Goal: Information Seeking & Learning: Find specific page/section

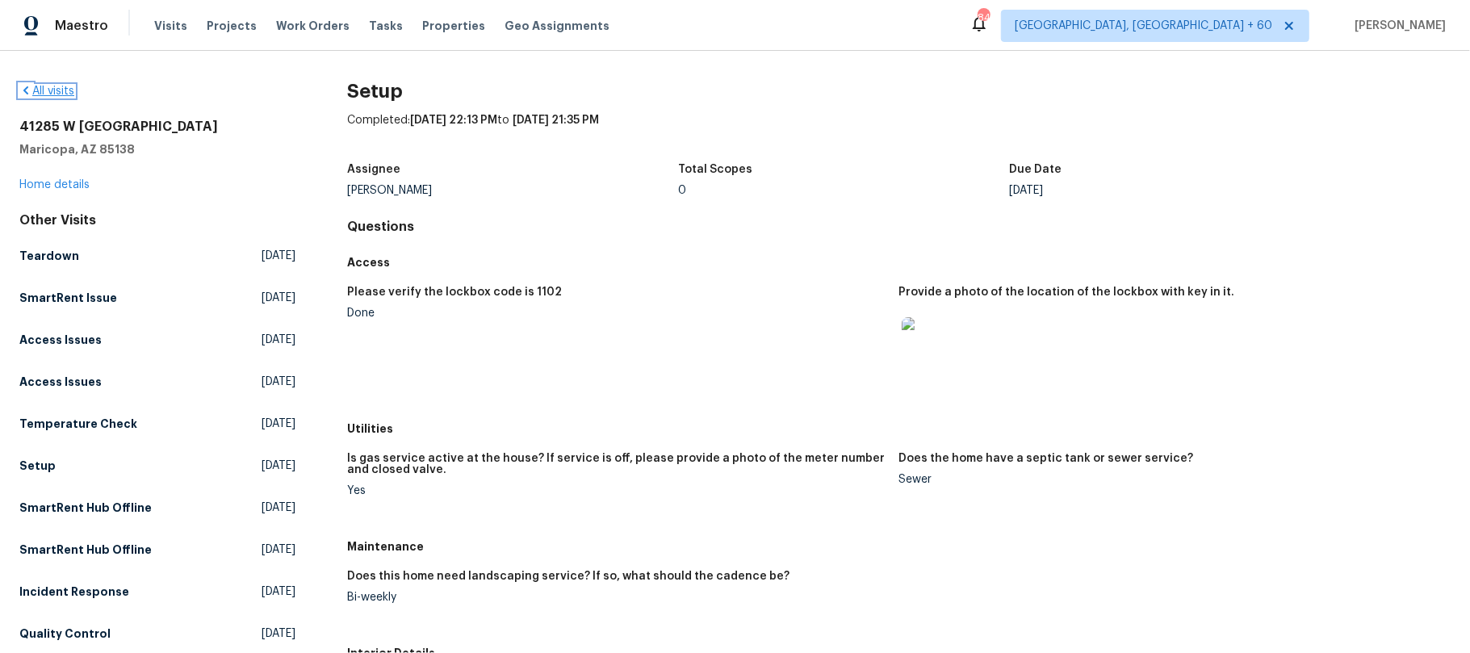
click at [24, 91] on icon at bounding box center [25, 90] width 5 height 8
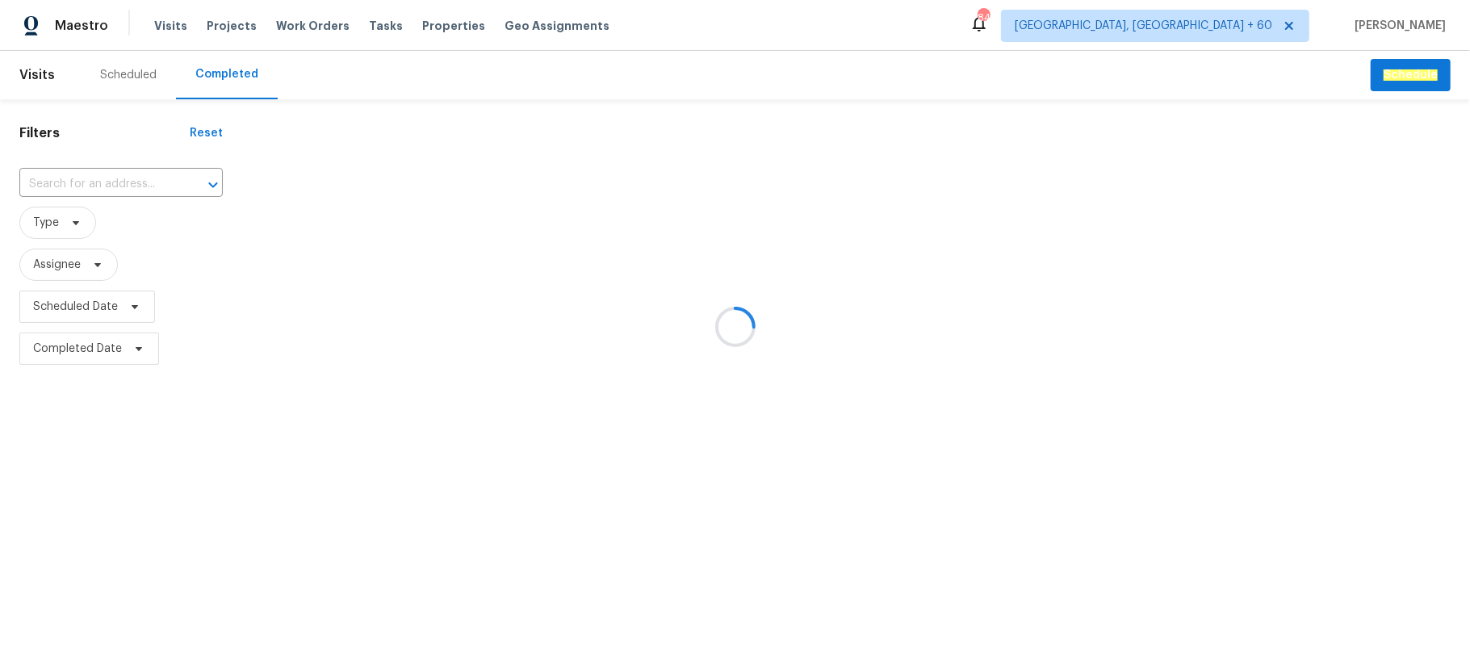
click at [65, 176] on div at bounding box center [735, 326] width 1470 height 653
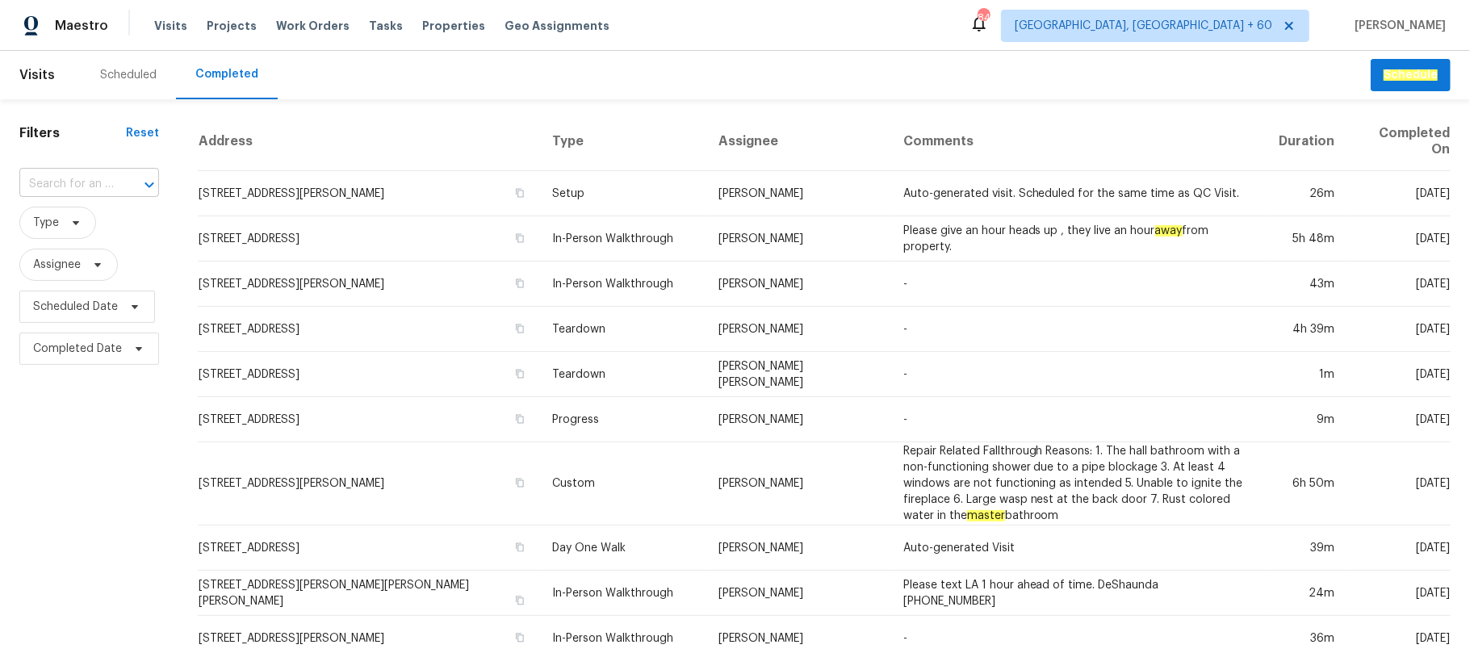
click at [52, 189] on input "text" at bounding box center [66, 184] width 94 height 25
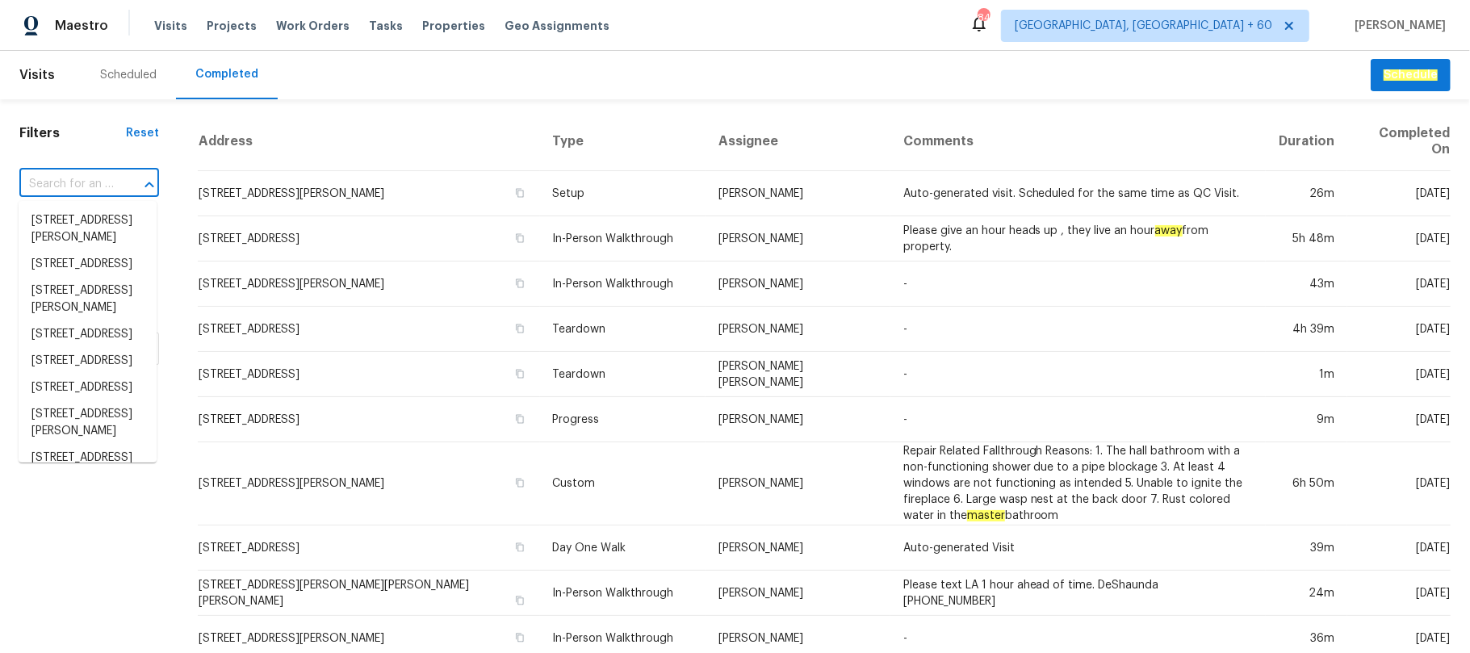
paste input "[STREET_ADDRESS]"
type input "[STREET_ADDRESS]"
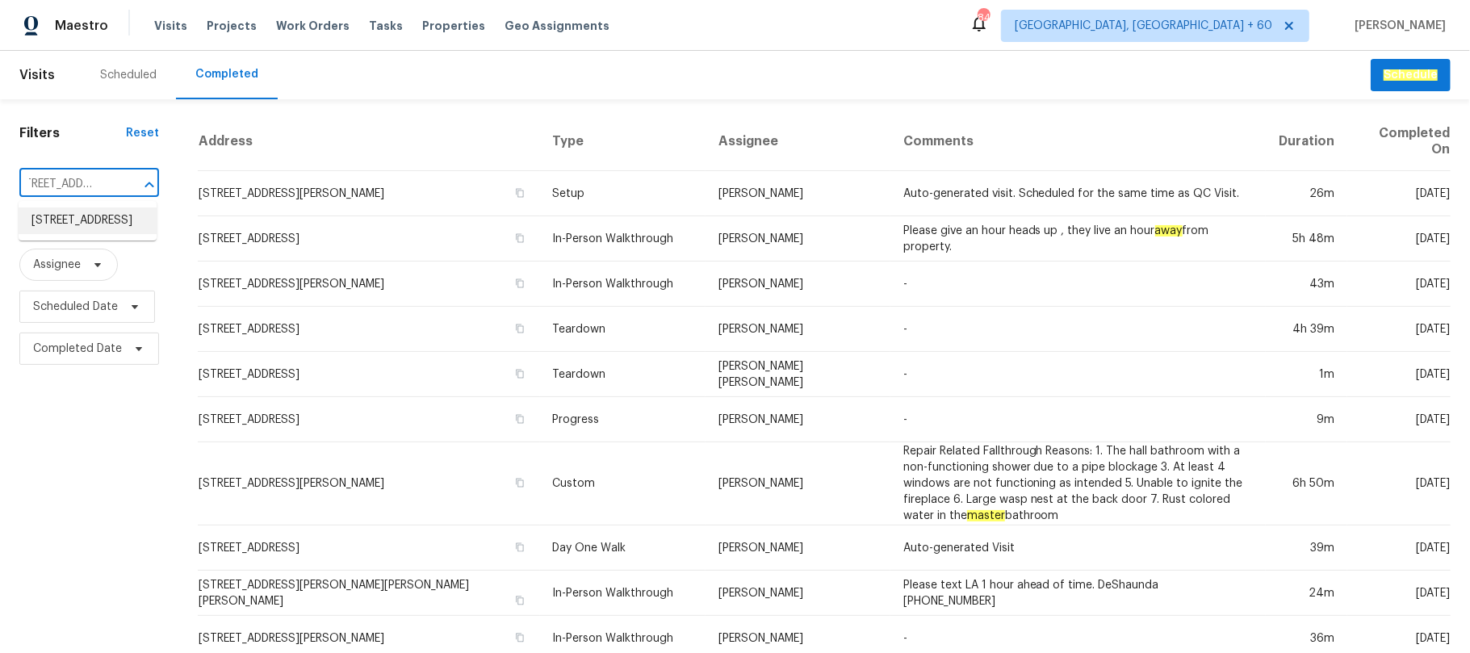
click at [94, 224] on li "[STREET_ADDRESS]" at bounding box center [88, 220] width 138 height 27
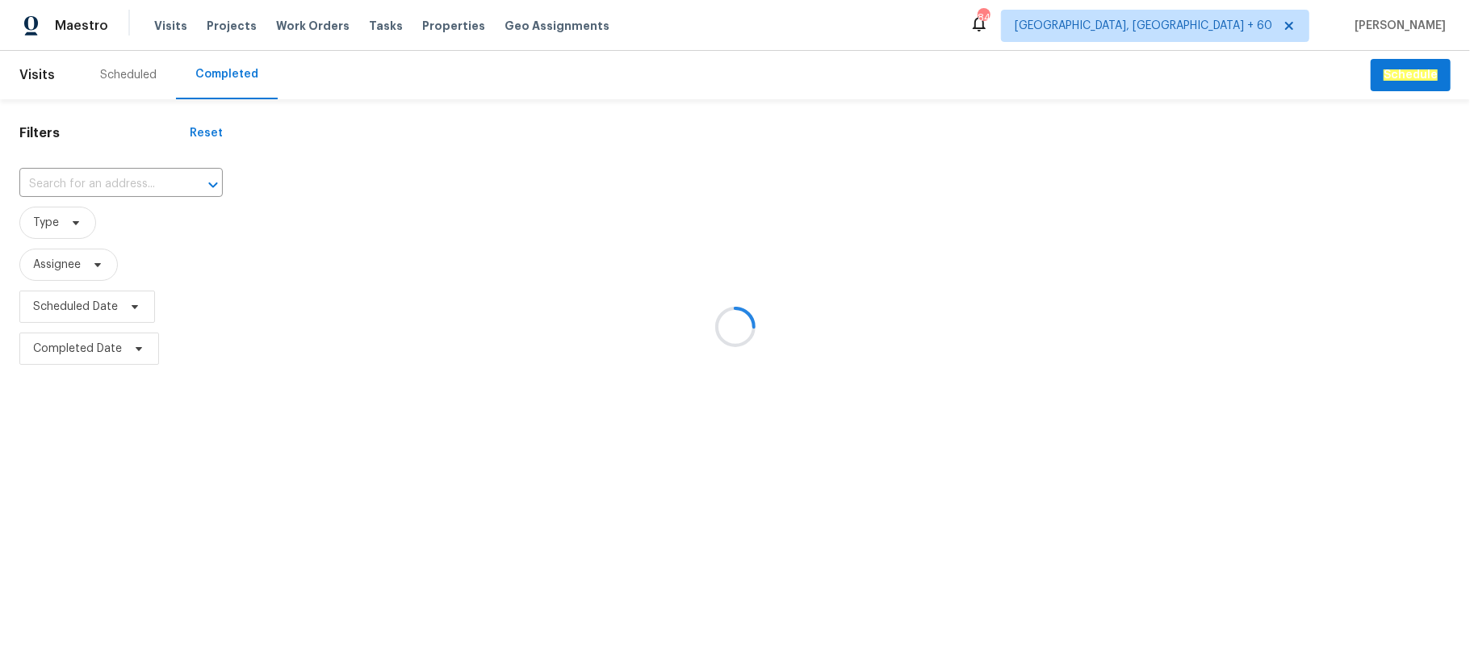
type input "[STREET_ADDRESS]"
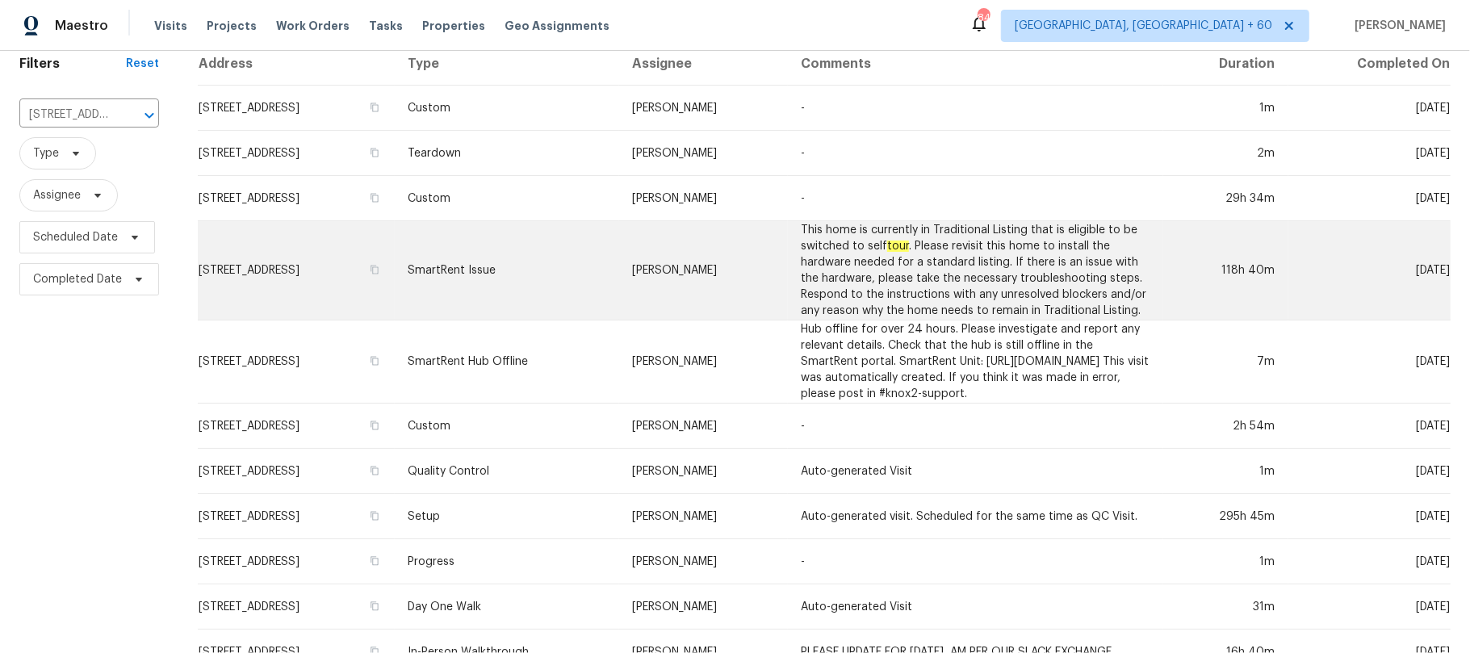
scroll to position [107, 0]
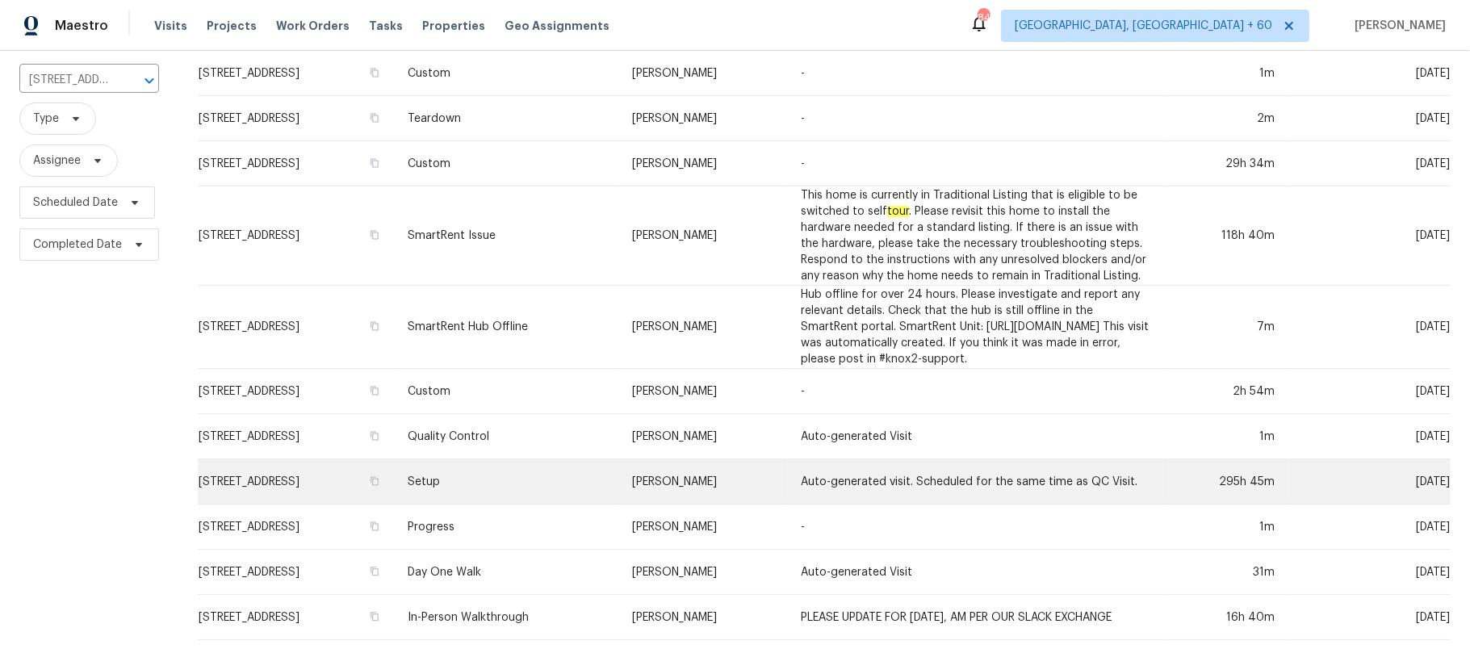
click at [619, 499] on td "Setup" at bounding box center [507, 481] width 224 height 45
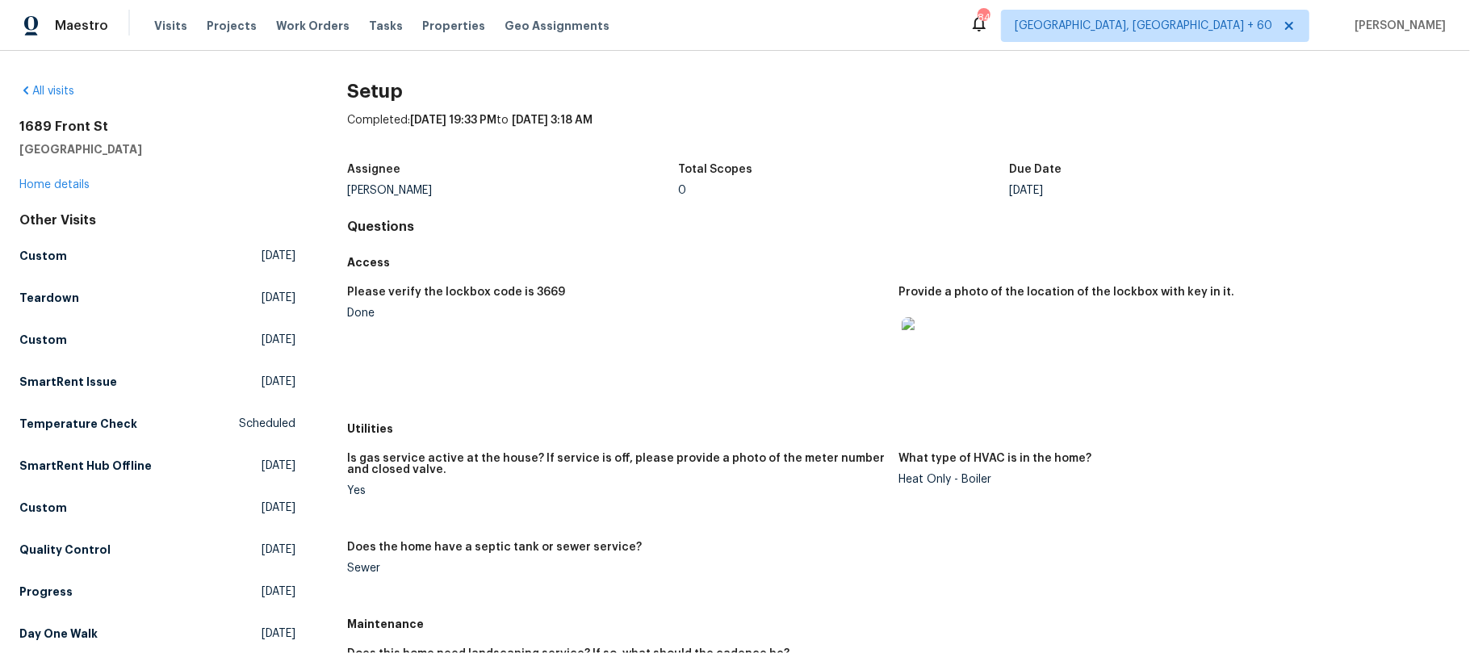
click at [1271, 488] on figure "What type of HVAC is in the home? Heat Only - Boiler" at bounding box center [1175, 487] width 552 height 69
click at [59, 191] on link "Home details" at bounding box center [54, 184] width 70 height 11
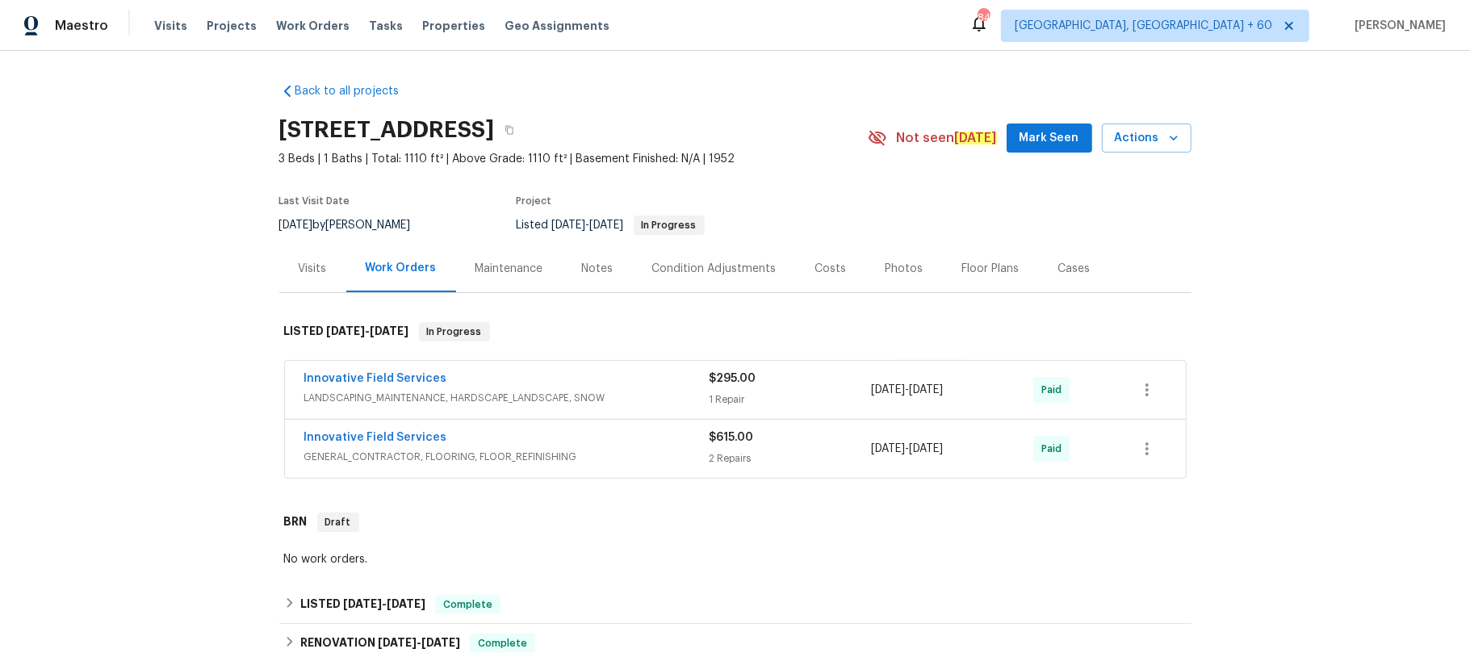
click at [882, 279] on div "Photos" at bounding box center [904, 269] width 77 height 48
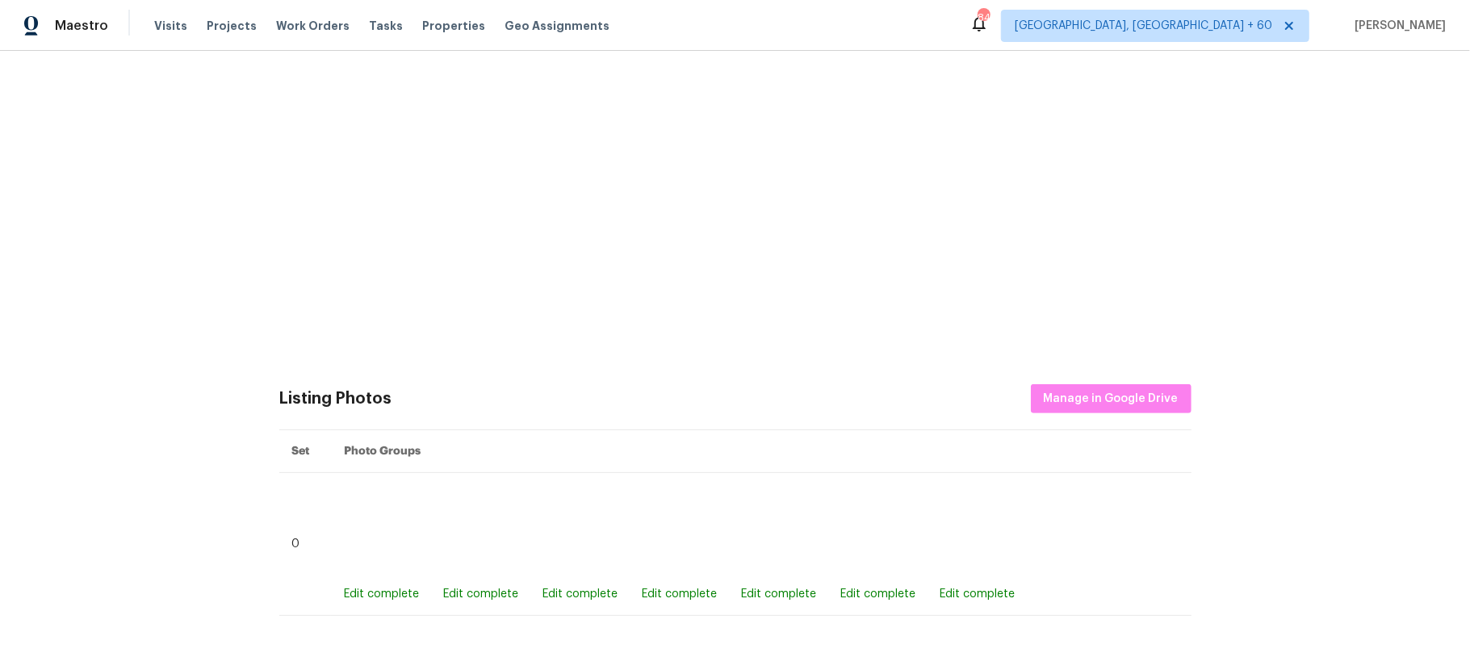
scroll to position [407, 0]
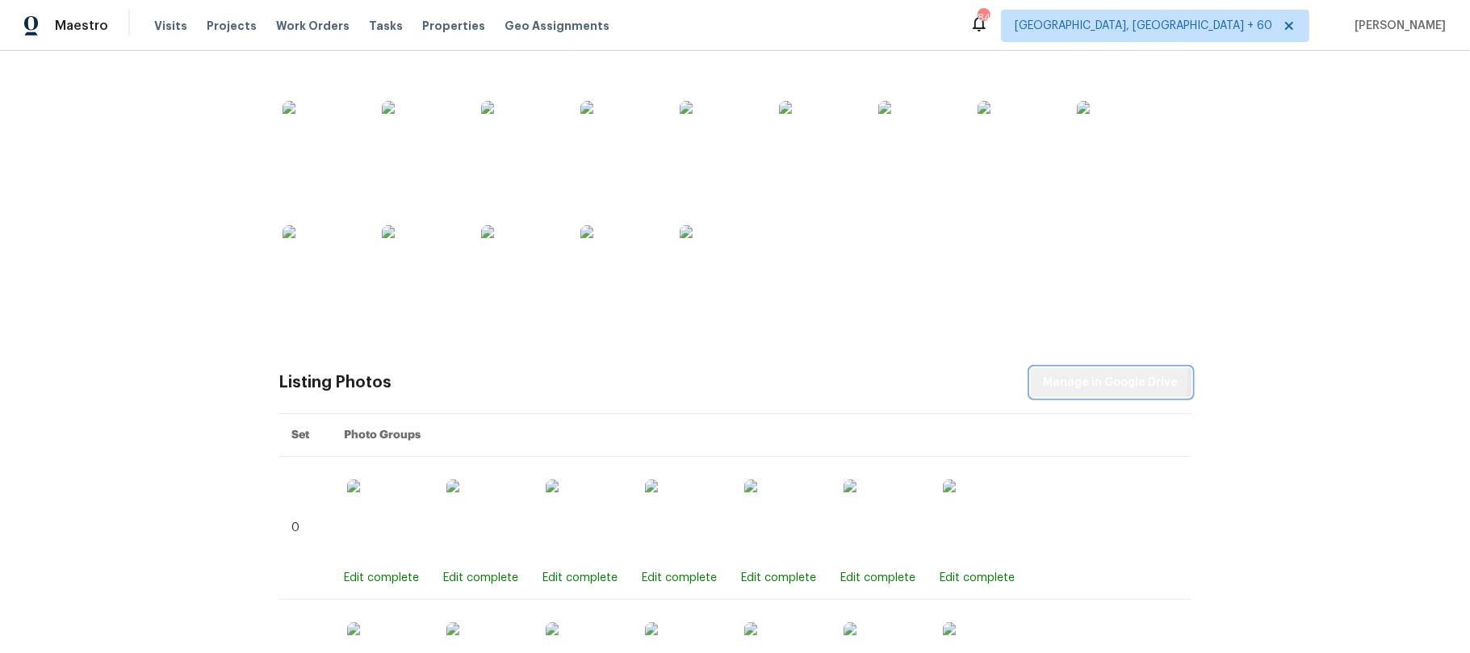
click at [1064, 373] on span "Manage in Google Drive" at bounding box center [1111, 383] width 135 height 20
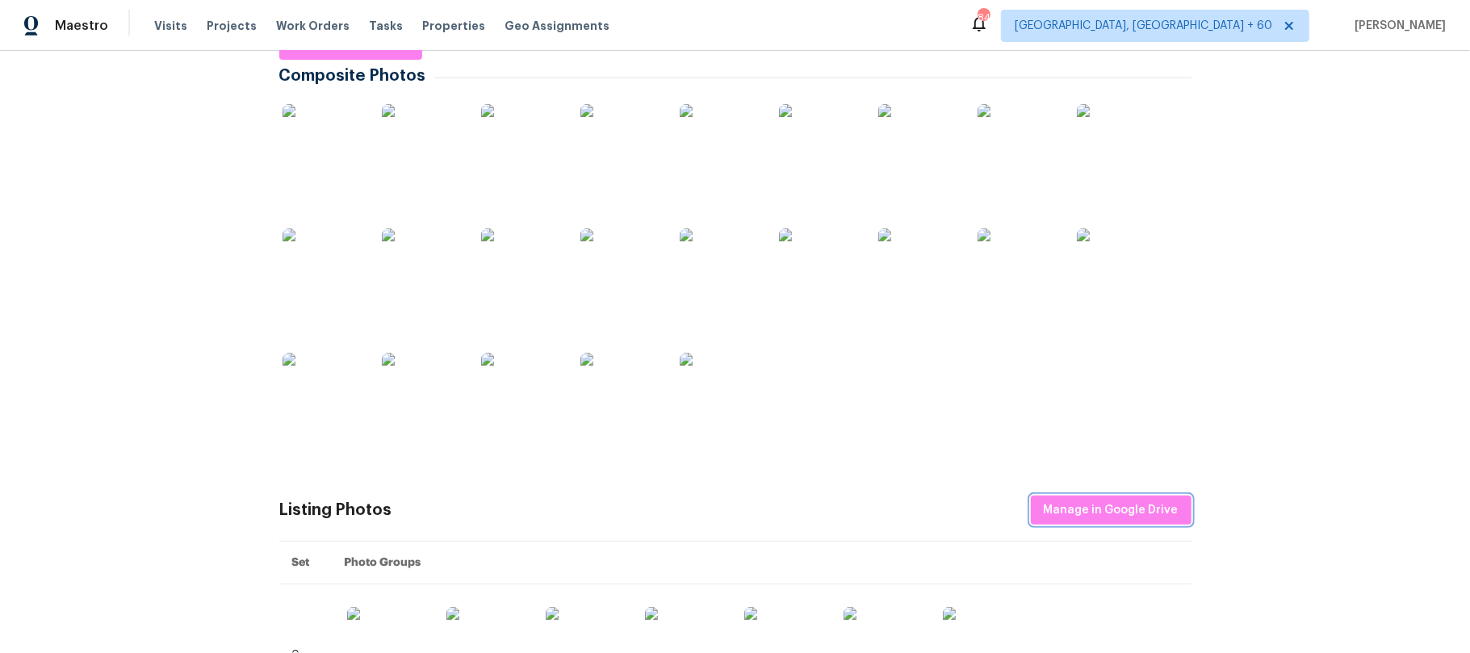
scroll to position [387, 0]
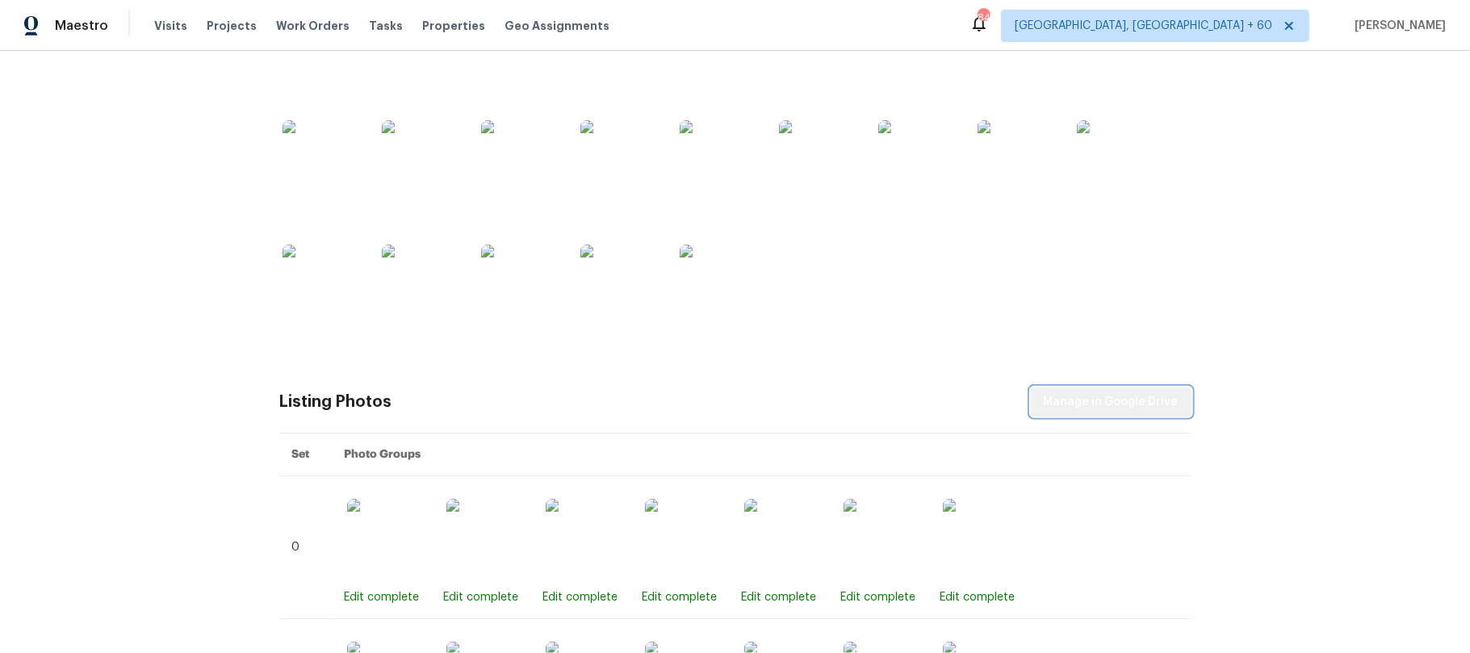
click at [1111, 396] on span "Manage in Google Drive" at bounding box center [1111, 402] width 135 height 20
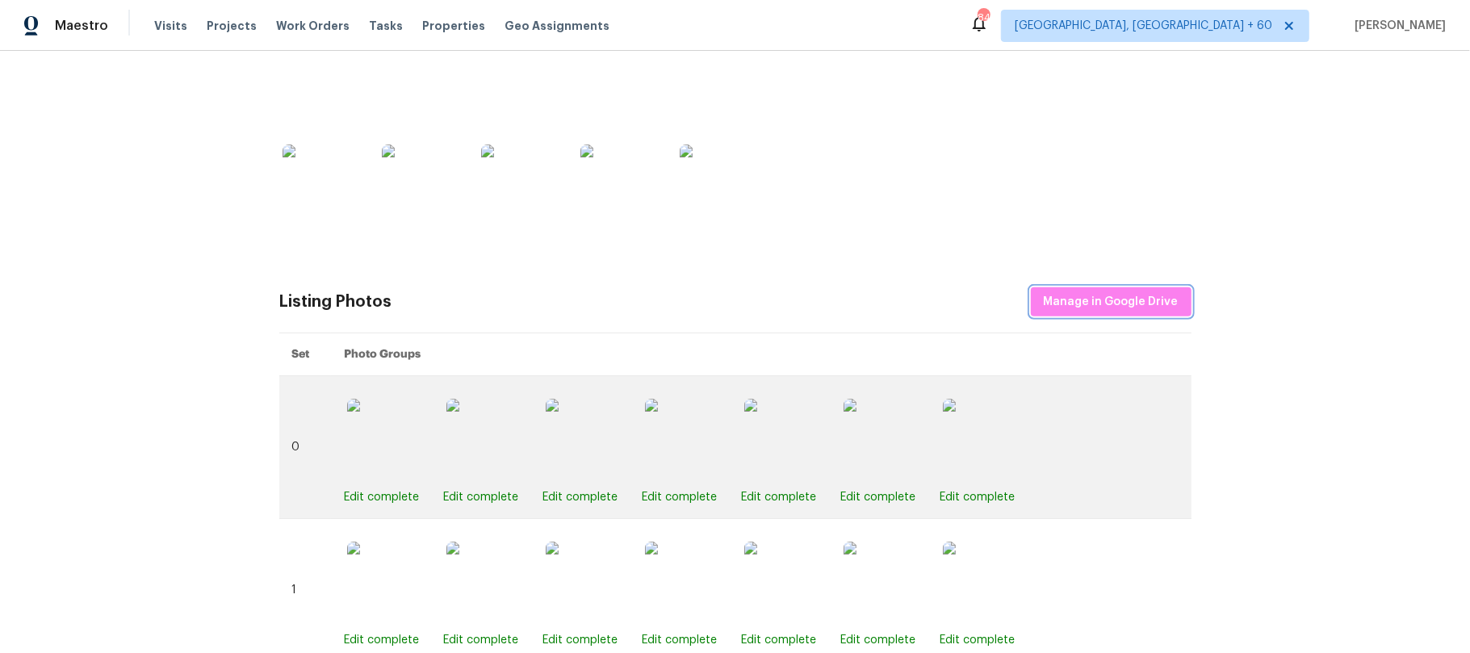
scroll to position [430, 0]
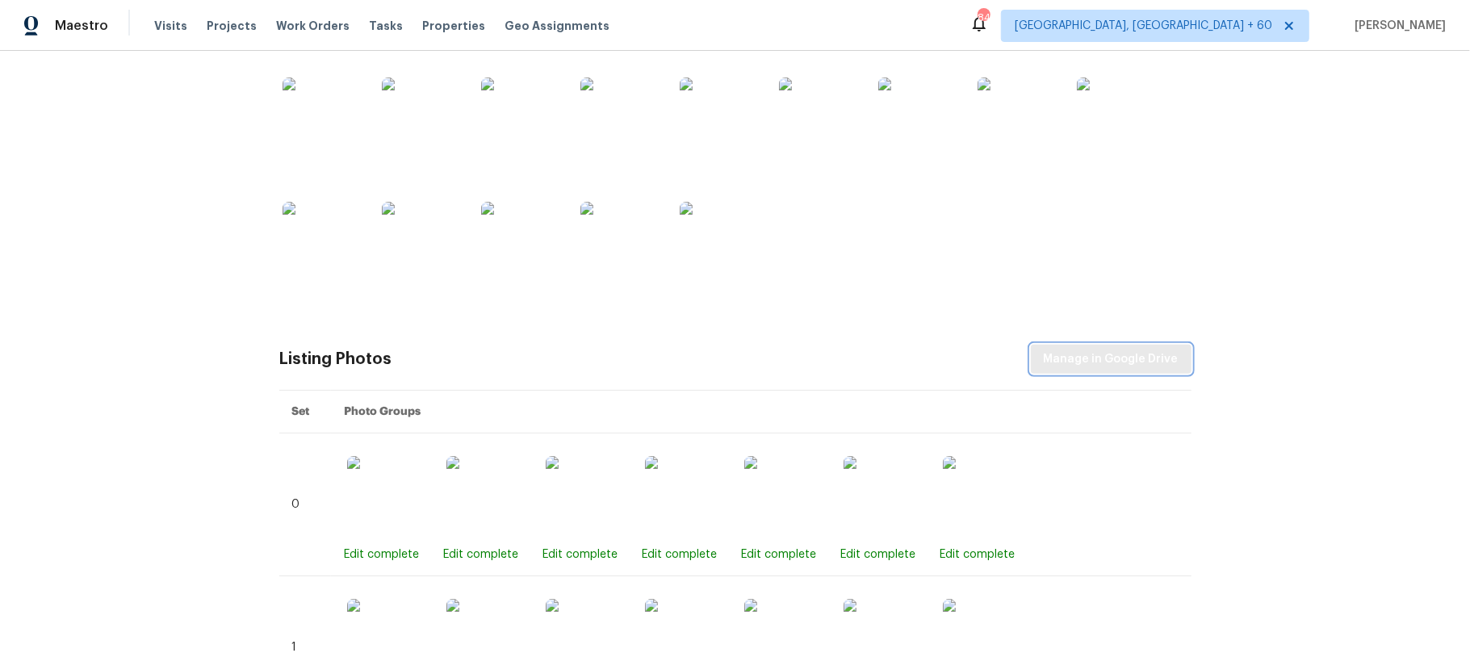
click at [1088, 354] on span "Manage in Google Drive" at bounding box center [1111, 360] width 135 height 20
click at [1285, 237] on div "Back to all projects [STREET_ADDRESS] 3 Beds | 1 Baths | Total: 1110 ft² | Abov…" at bounding box center [735, 352] width 1470 height 602
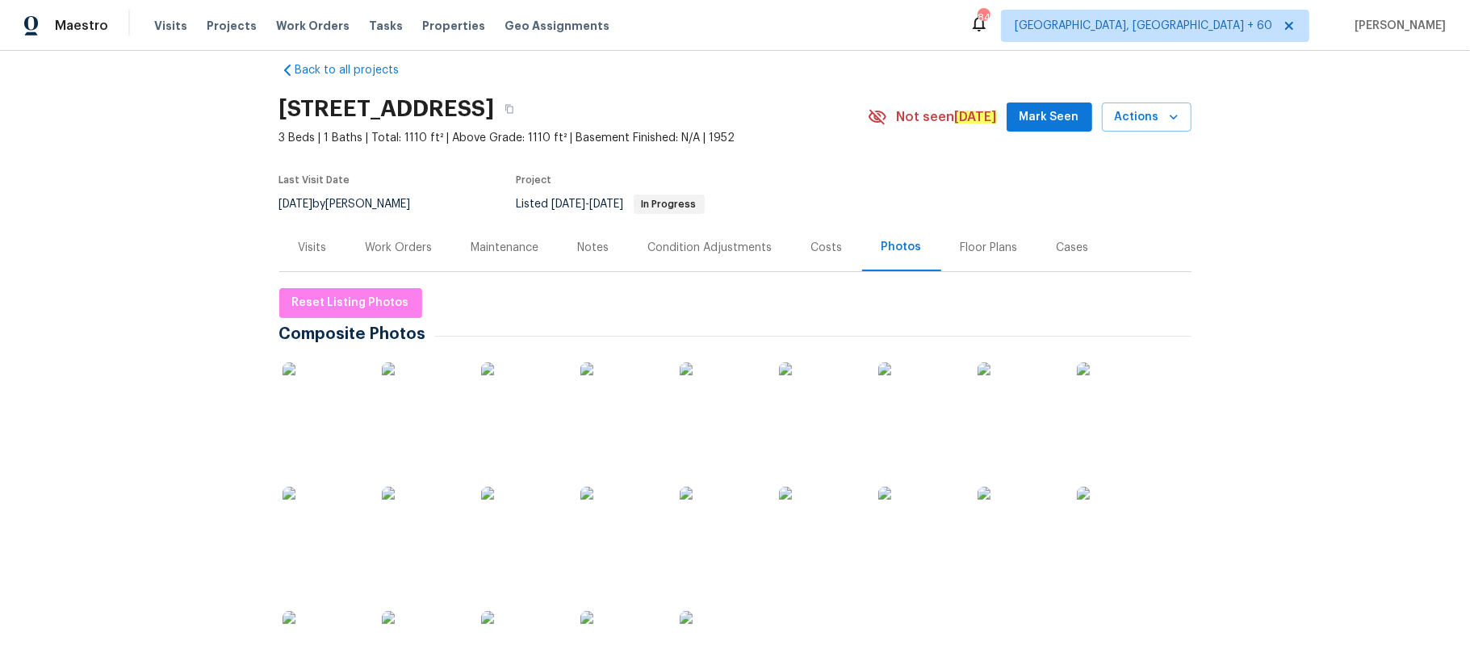
scroll to position [0, 0]
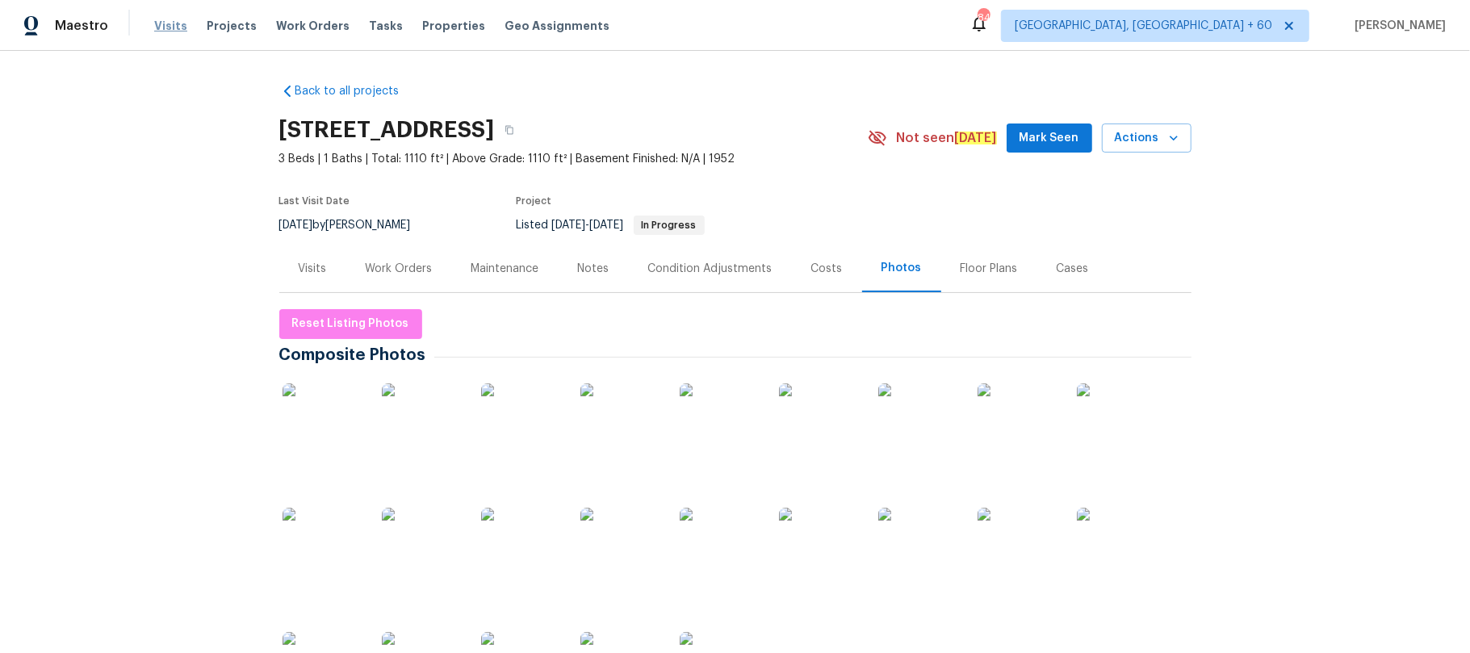
click at [166, 29] on span "Visits" at bounding box center [170, 26] width 33 height 16
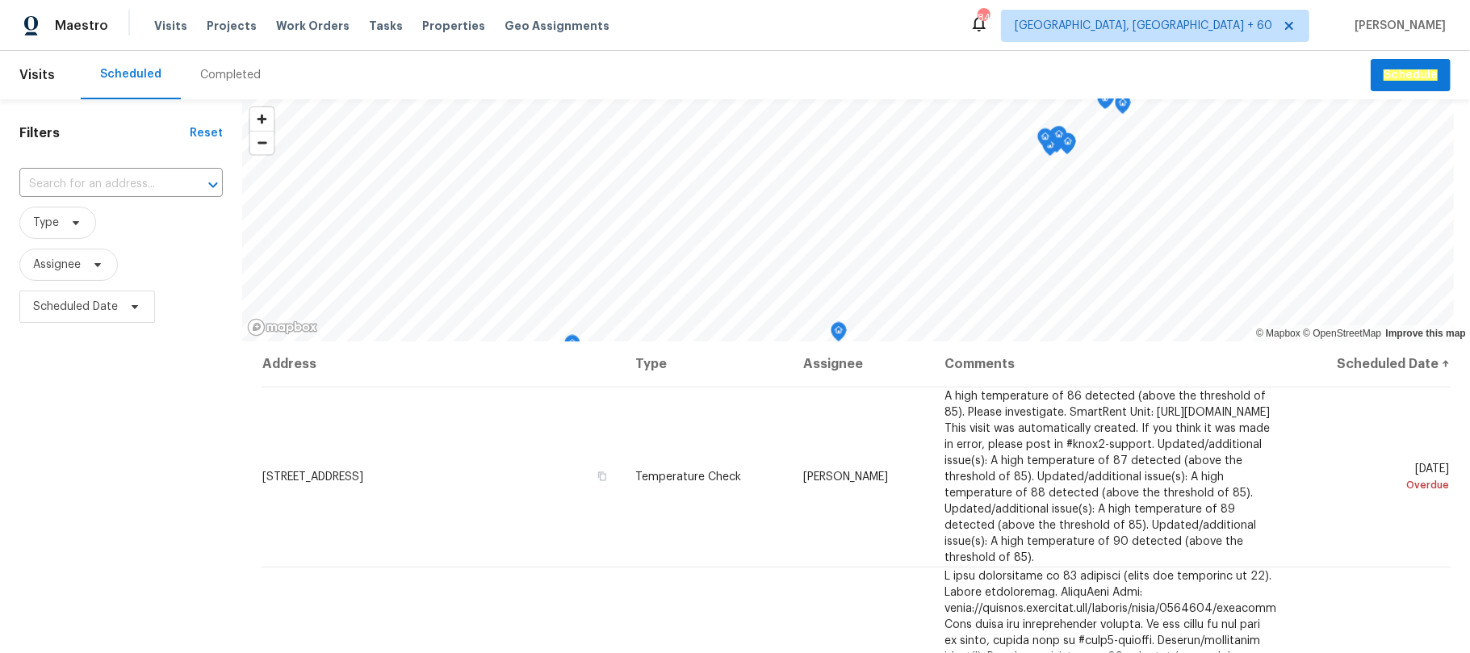
click at [227, 73] on div "Completed" at bounding box center [230, 75] width 61 height 16
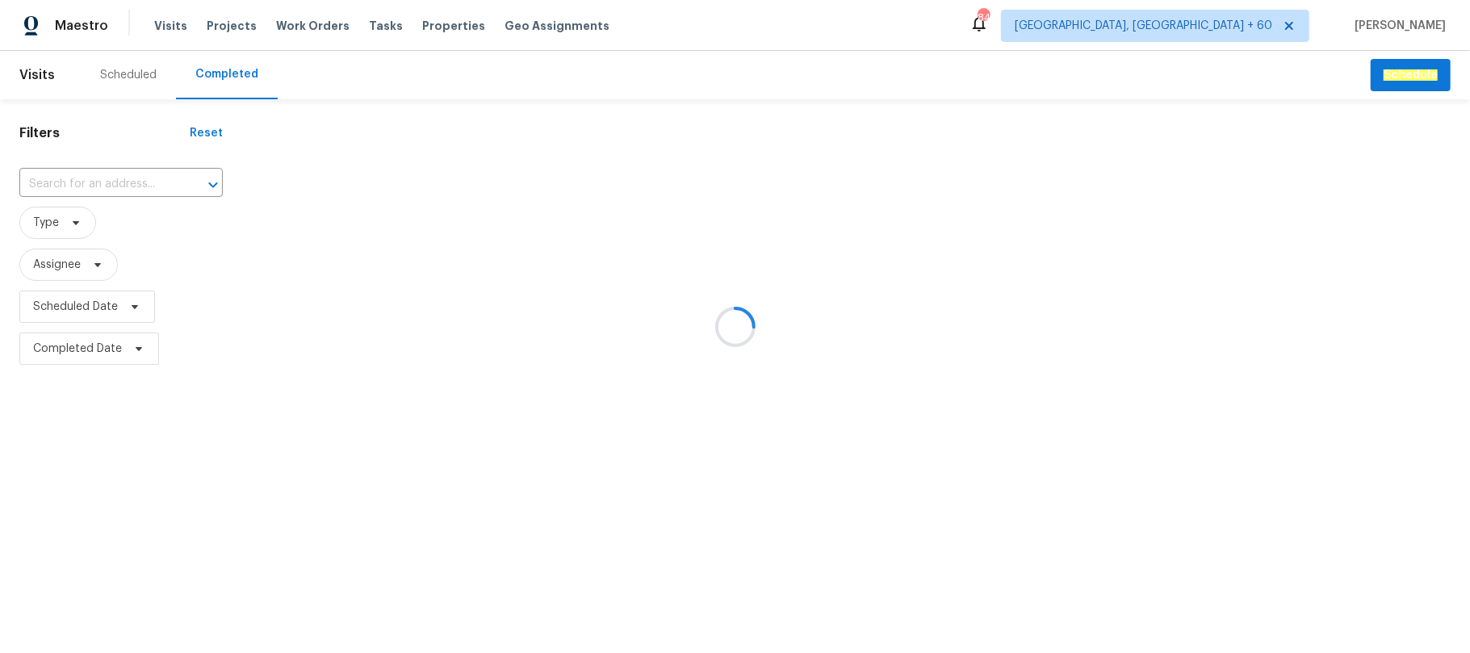
click at [126, 179] on div at bounding box center [735, 326] width 1470 height 653
click at [88, 179] on div at bounding box center [735, 326] width 1470 height 653
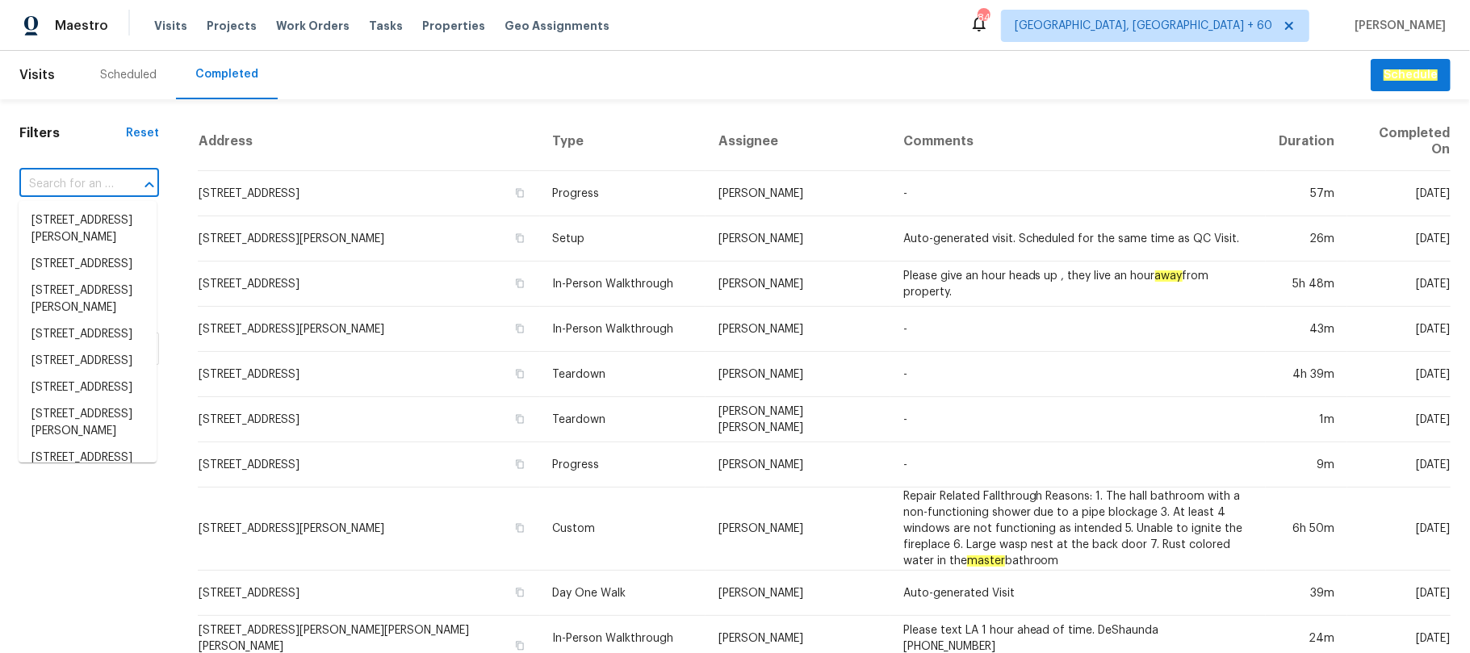
click at [88, 179] on input "text" at bounding box center [66, 184] width 94 height 25
click at [71, 184] on input "text" at bounding box center [66, 184] width 94 height 25
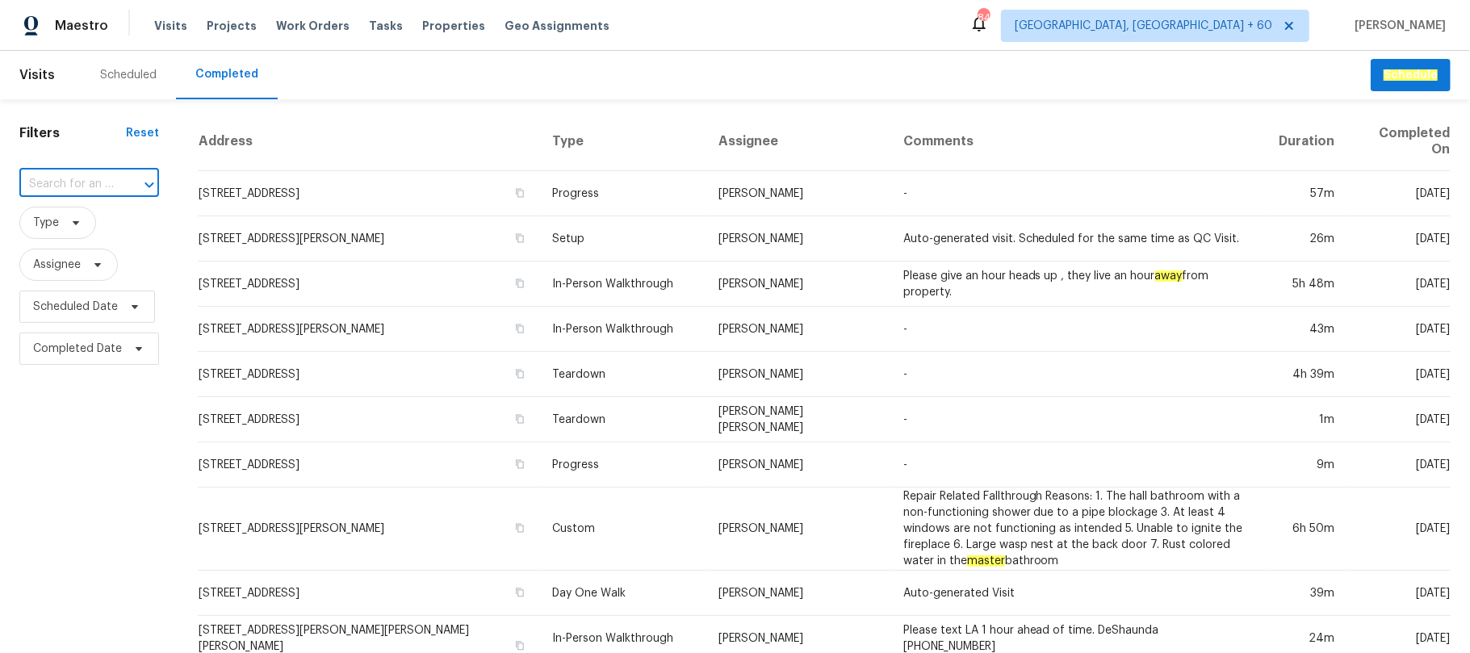
paste input "[STREET_ADDRESS]"
type input "[STREET_ADDRESS]"
click at [111, 234] on li "[STREET_ADDRESS]" at bounding box center [88, 220] width 138 height 27
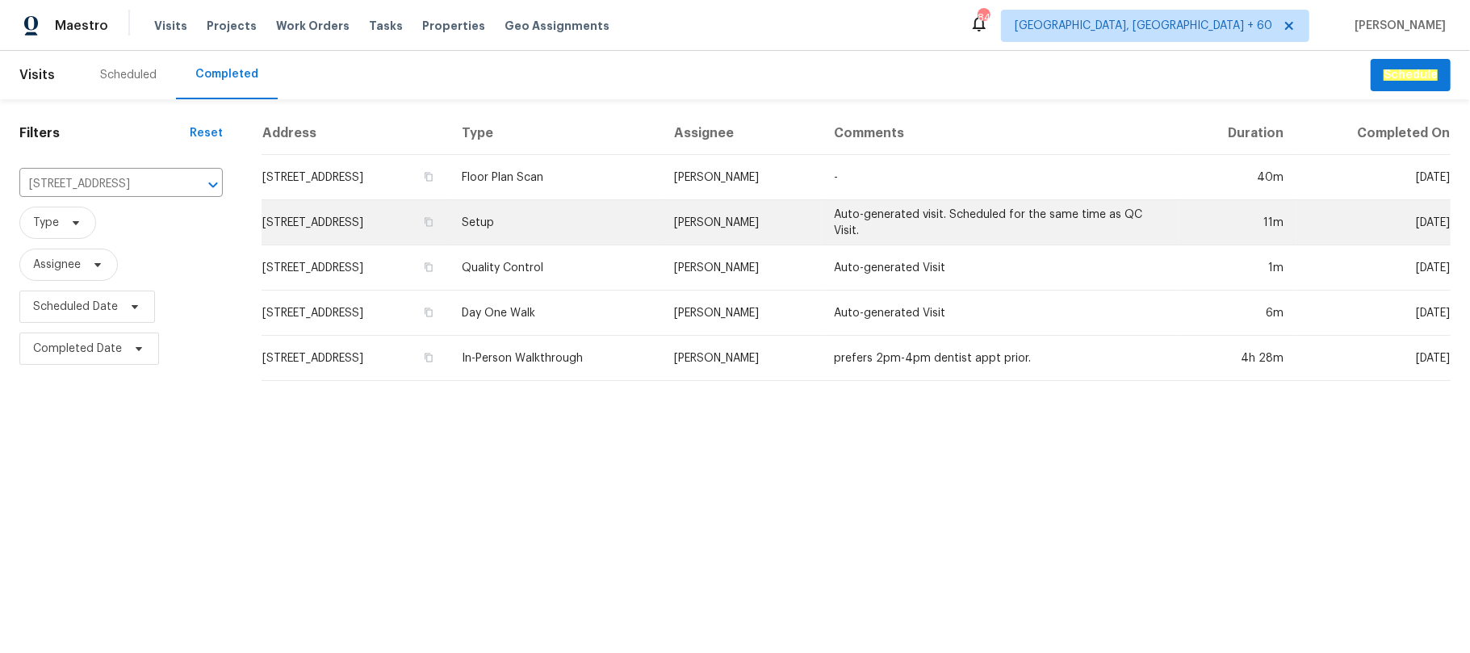
click at [638, 227] on td "Setup" at bounding box center [555, 222] width 213 height 45
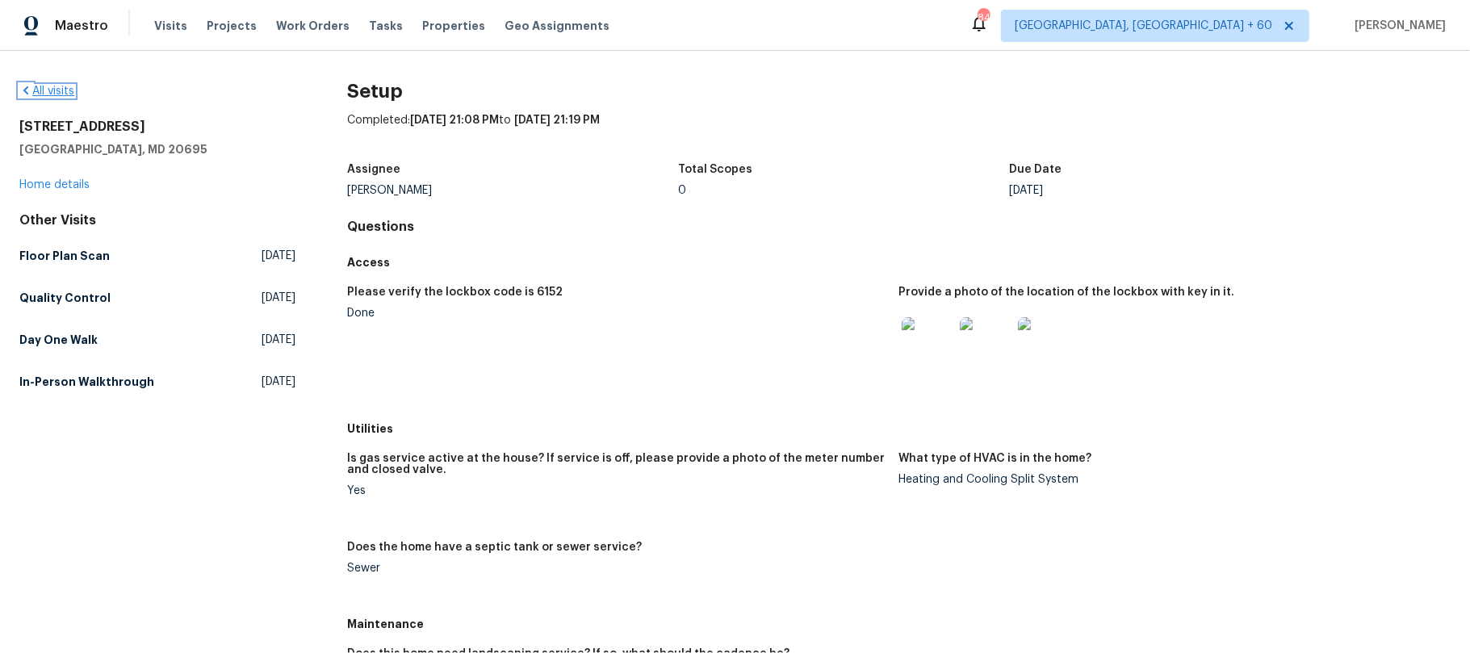
click at [56, 89] on link "All visits" at bounding box center [46, 91] width 55 height 11
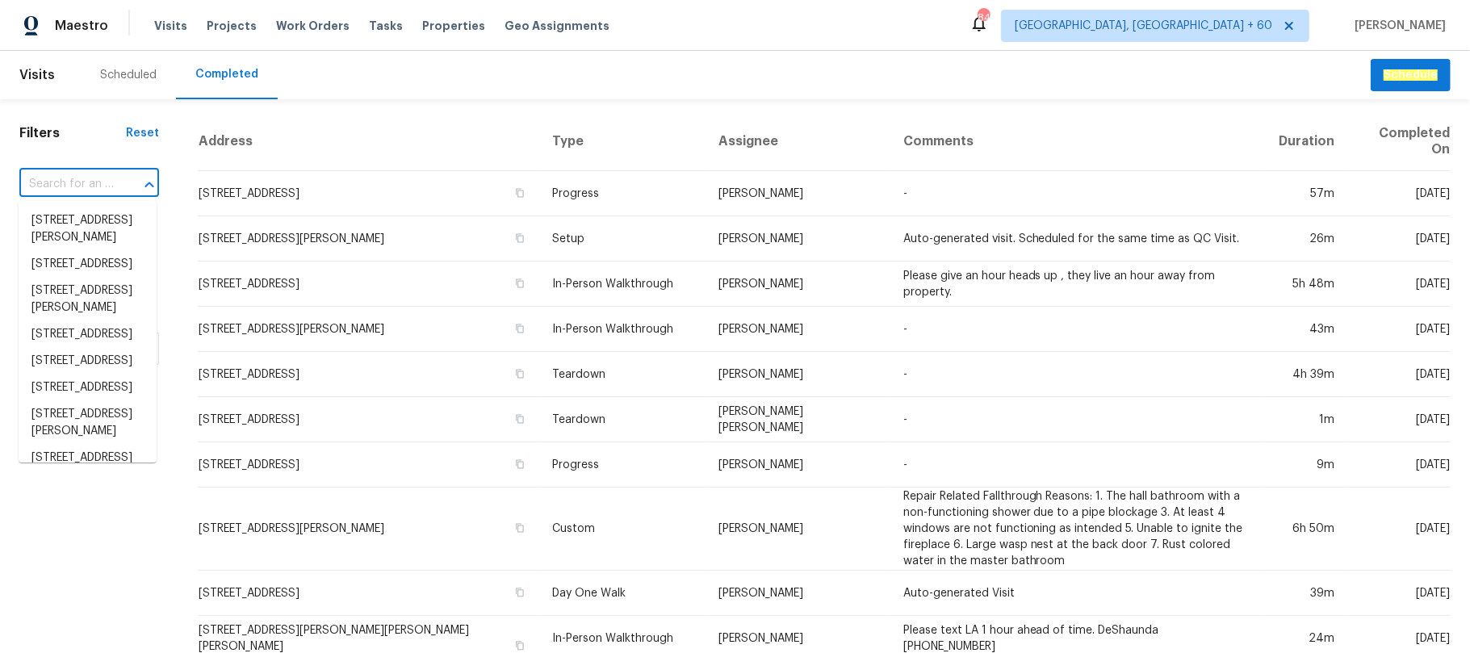
click at [102, 176] on input "text" at bounding box center [66, 184] width 94 height 25
paste input "[STREET_ADDRESS]"
type input "[STREET_ADDRESS]"
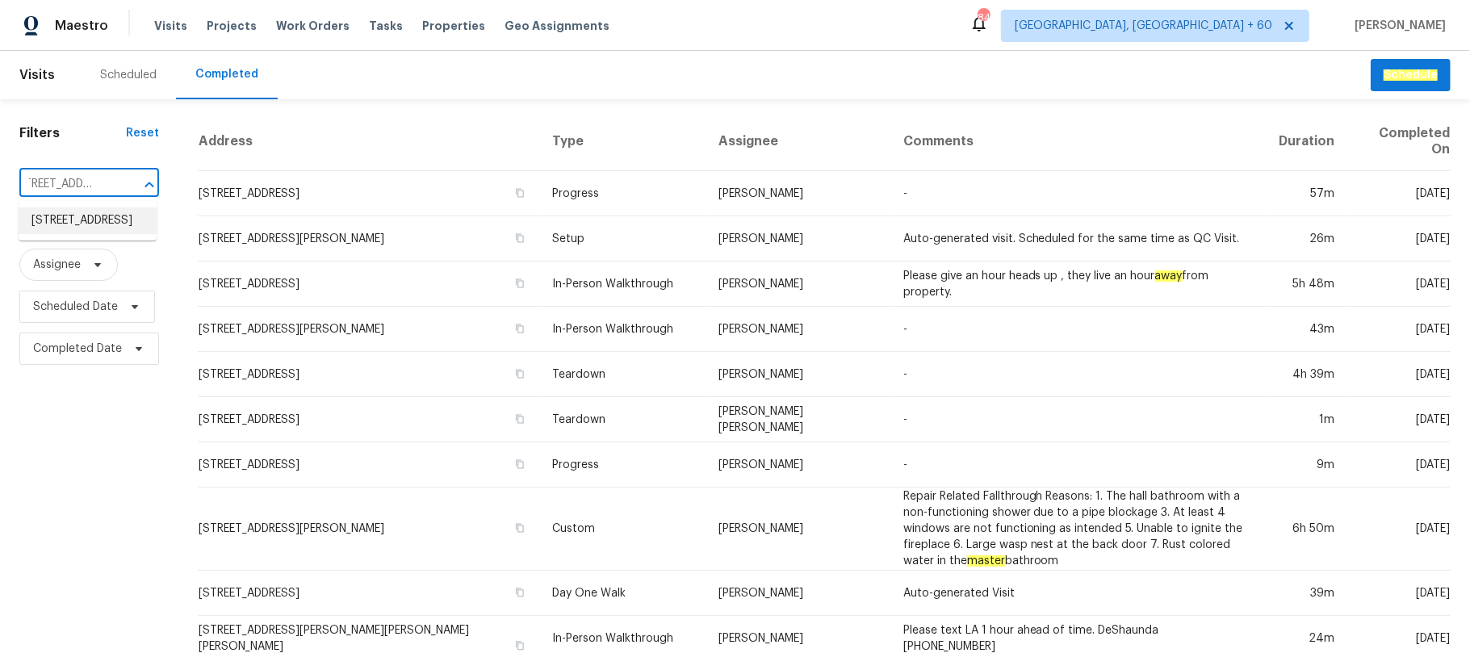
click at [98, 220] on li "[STREET_ADDRESS]" at bounding box center [88, 220] width 138 height 27
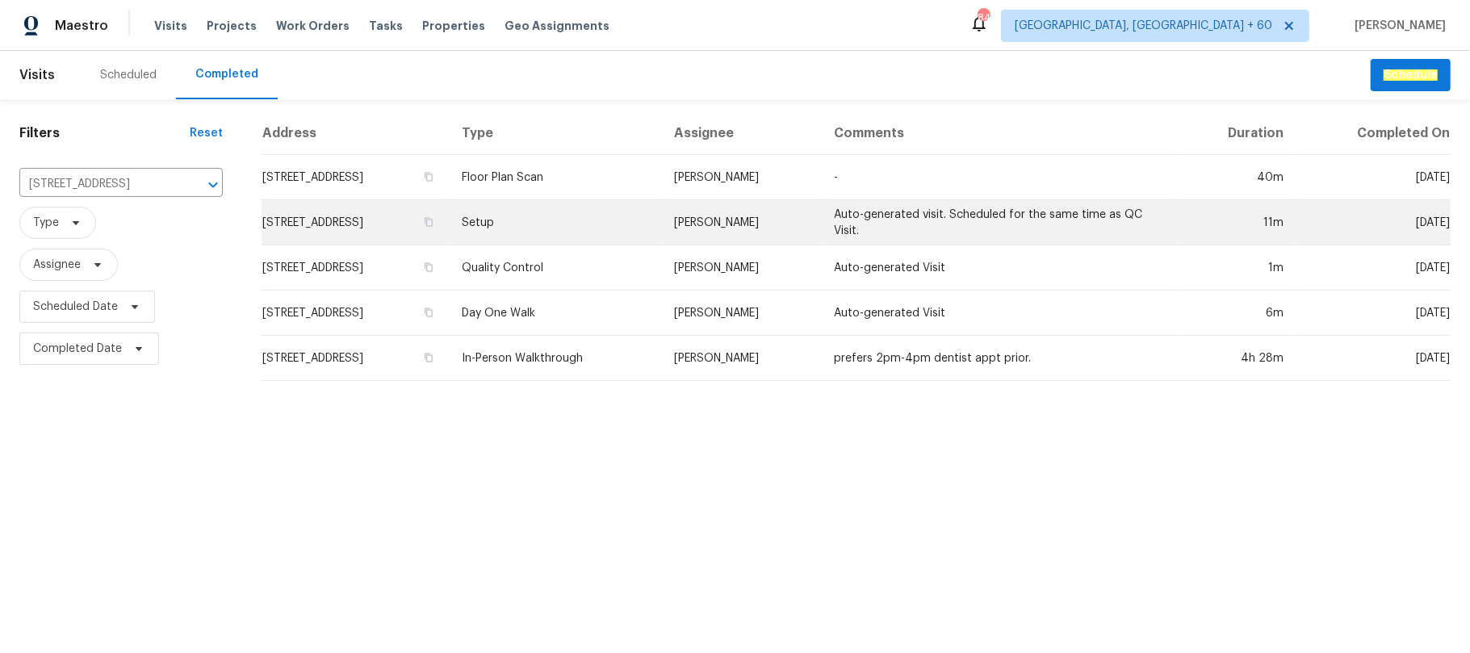
click at [643, 236] on td "Setup" at bounding box center [555, 222] width 213 height 45
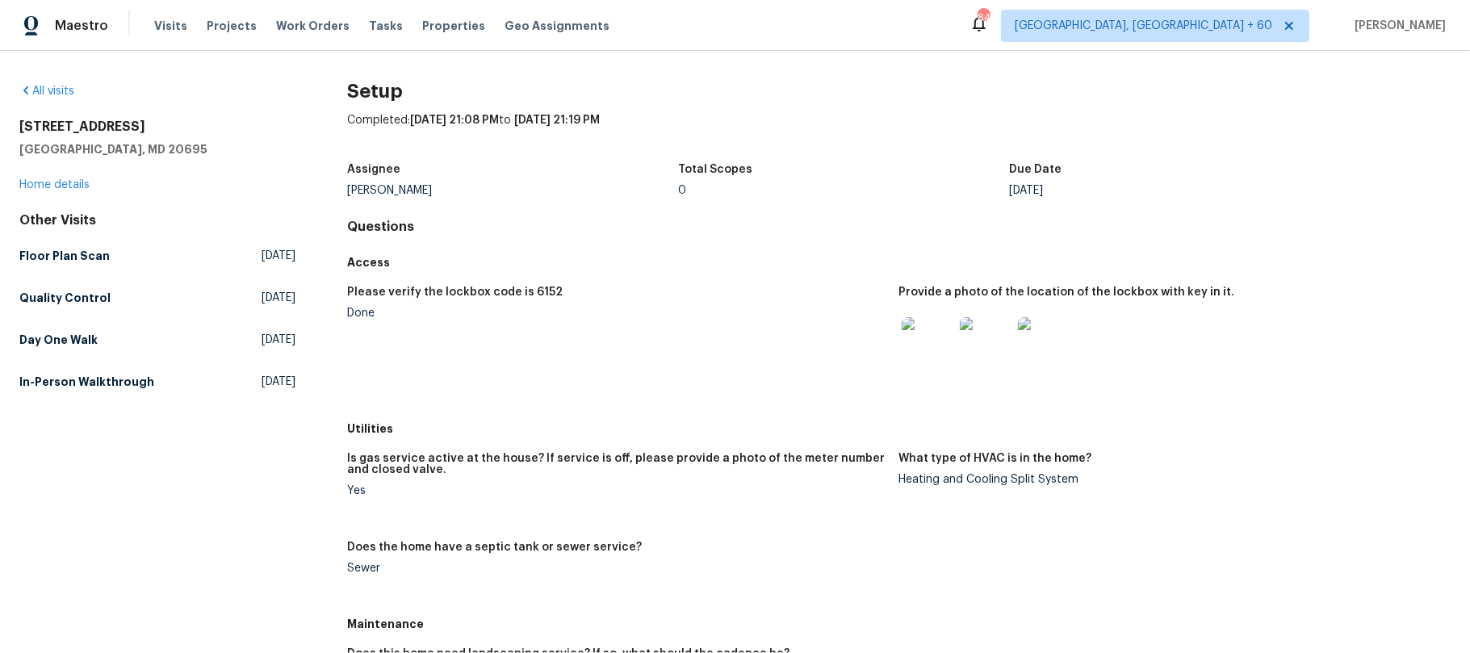
click at [46, 192] on div "5165 Atlantis Ln White Plains, MD 20695 Home details" at bounding box center [157, 156] width 276 height 74
click at [48, 185] on link "Home details" at bounding box center [54, 184] width 70 height 11
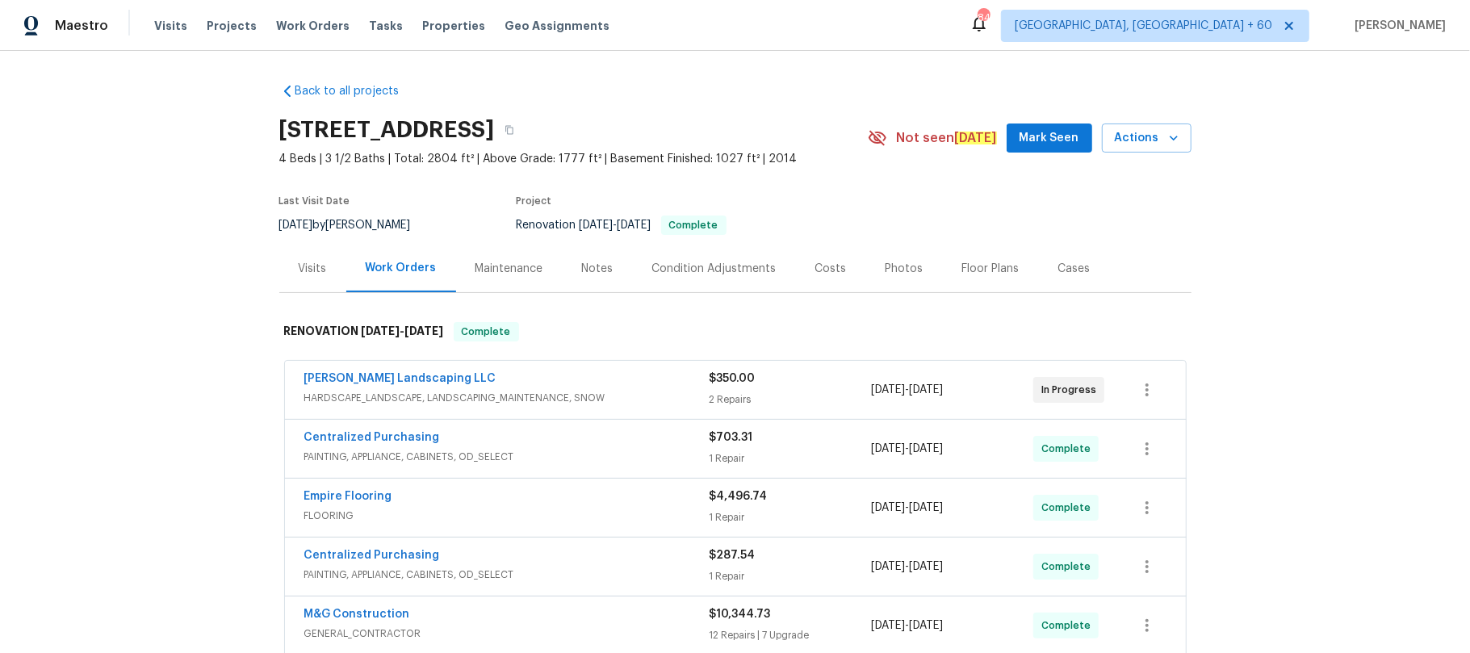
click at [893, 263] on div "Photos" at bounding box center [905, 269] width 38 height 16
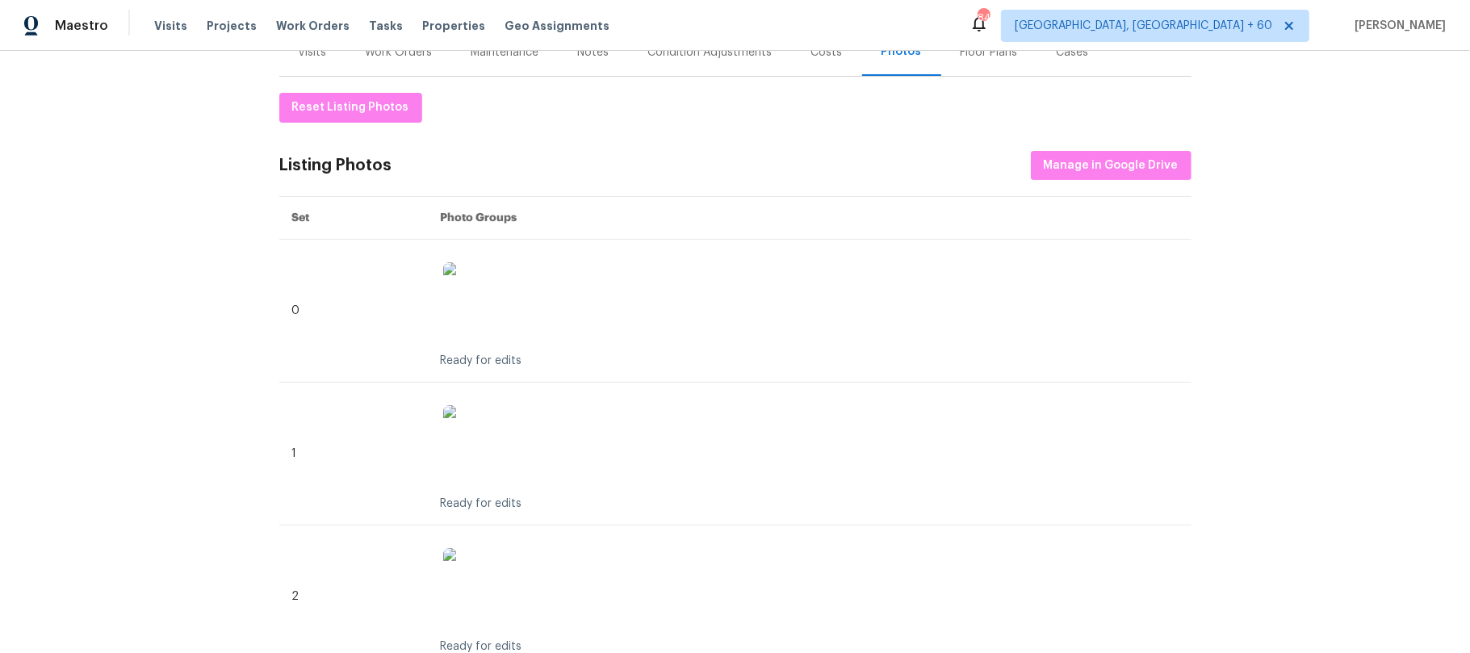
scroll to position [215, 0]
click at [1095, 173] on span "Manage in Google Drive" at bounding box center [1111, 167] width 135 height 20
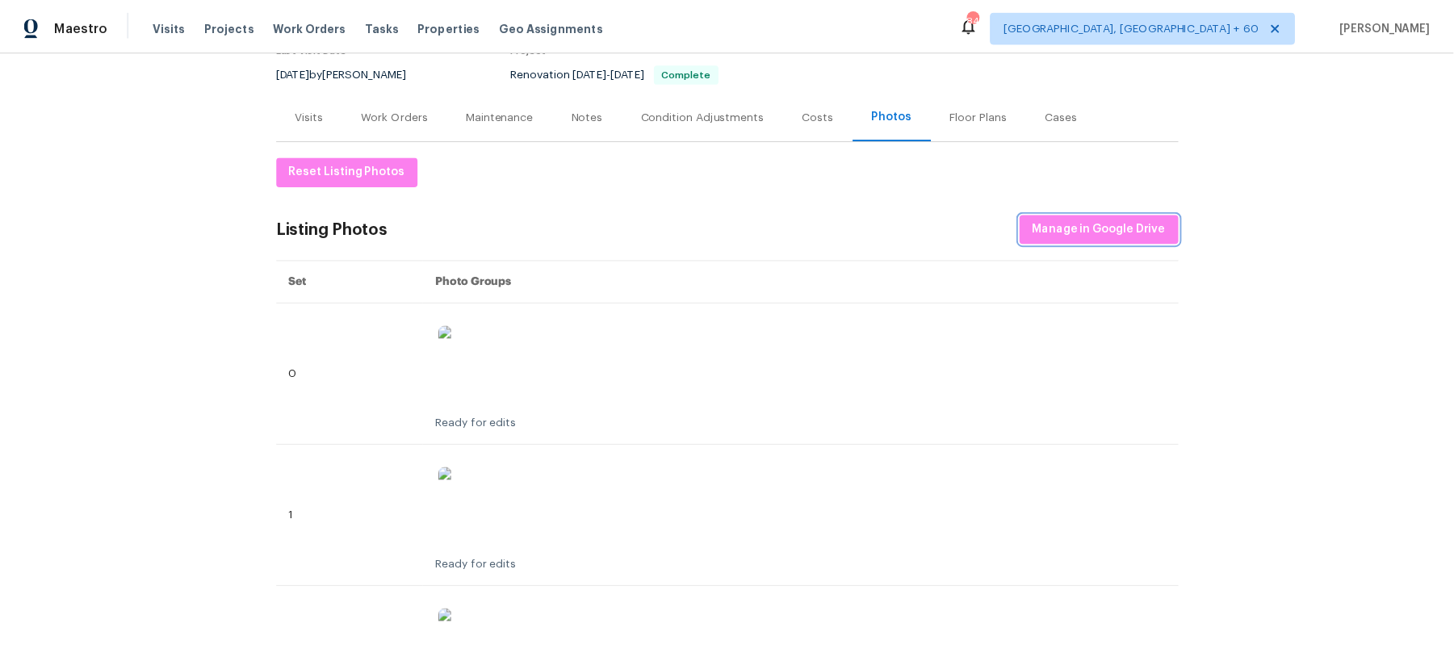
scroll to position [0, 0]
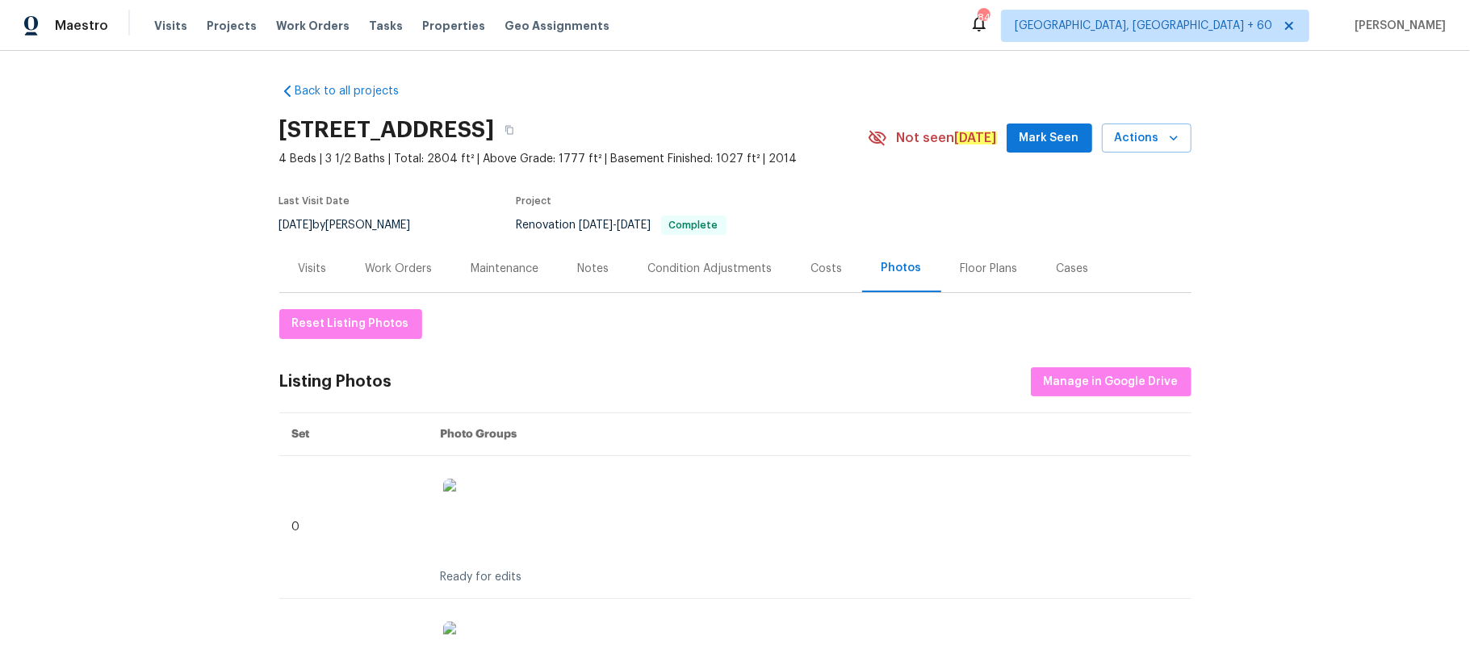
click at [488, 263] on div "Maintenance" at bounding box center [505, 269] width 68 height 16
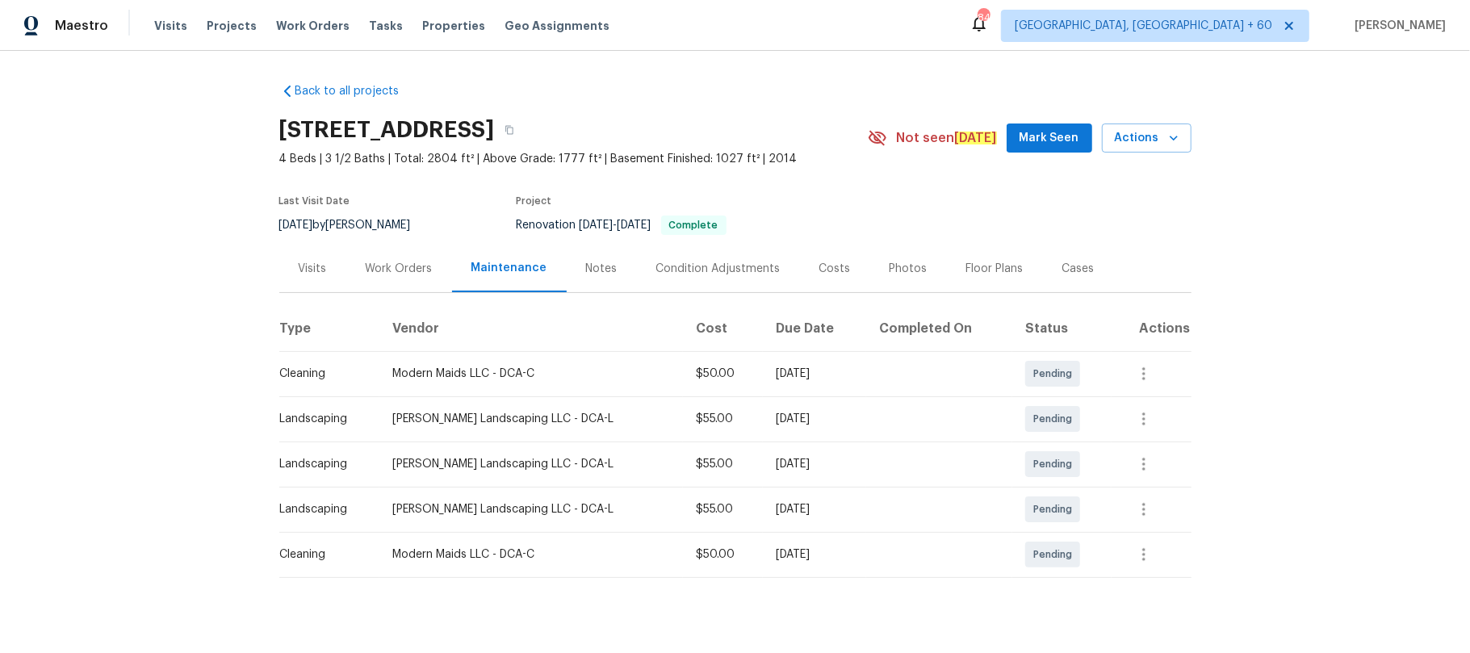
click at [588, 266] on div "Notes" at bounding box center [601, 269] width 31 height 16
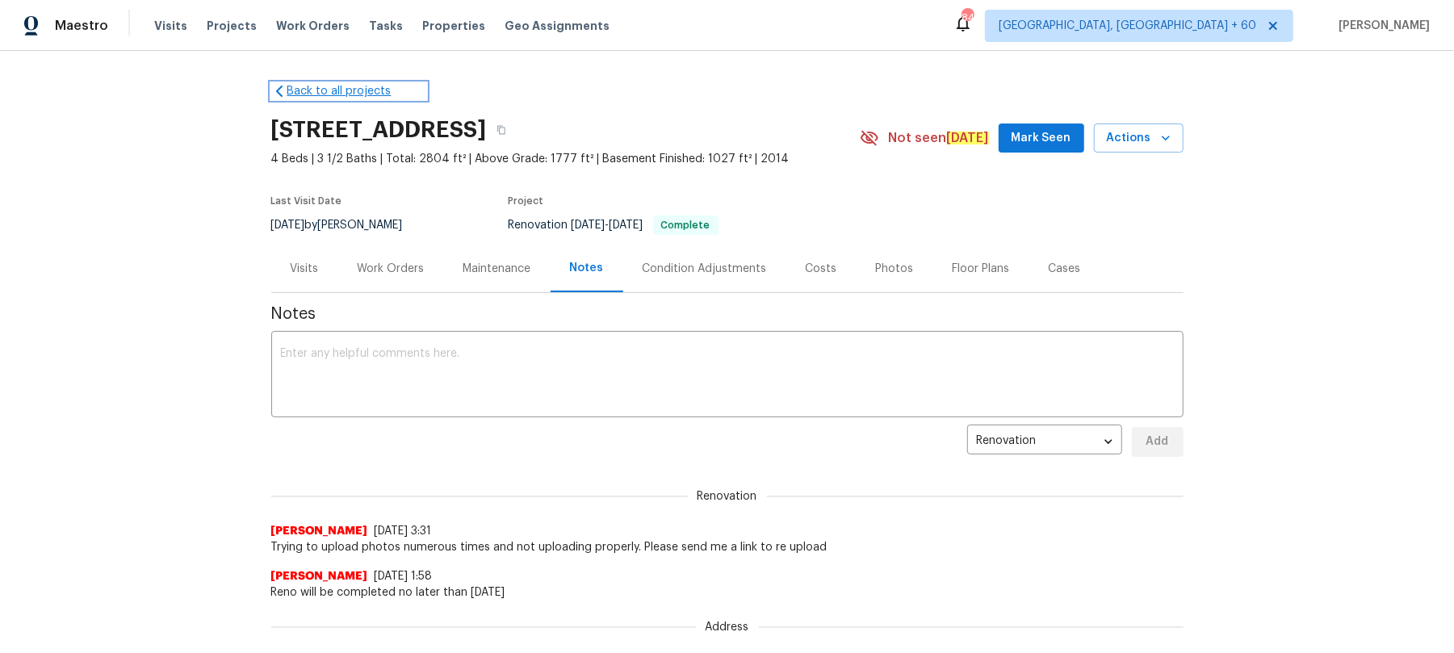
click at [273, 91] on icon at bounding box center [279, 91] width 16 height 16
